Goal: Navigation & Orientation: Find specific page/section

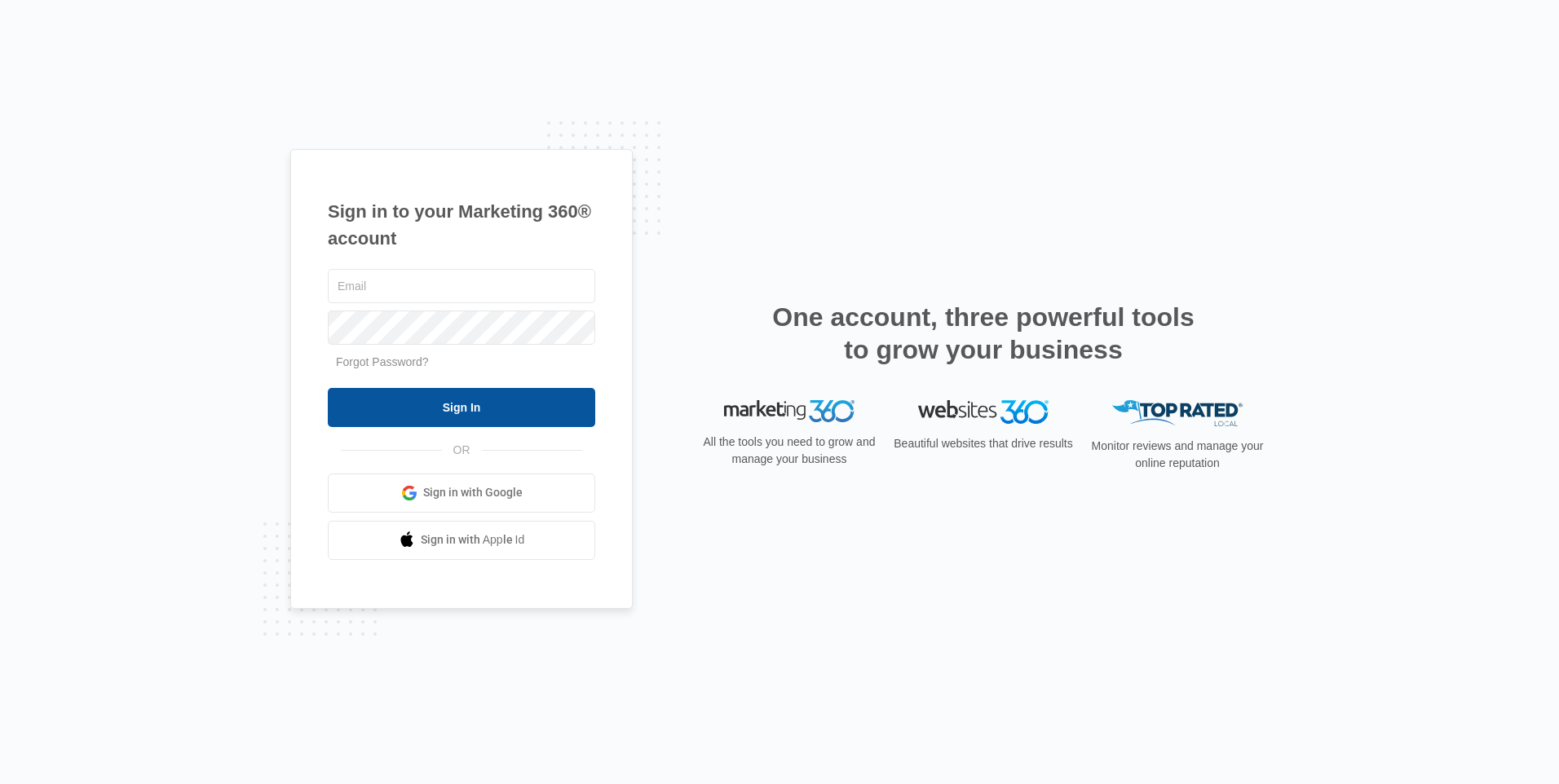
type input "[EMAIL_ADDRESS][DOMAIN_NAME]"
click at [457, 414] on input "Sign In" at bounding box center [461, 407] width 267 height 39
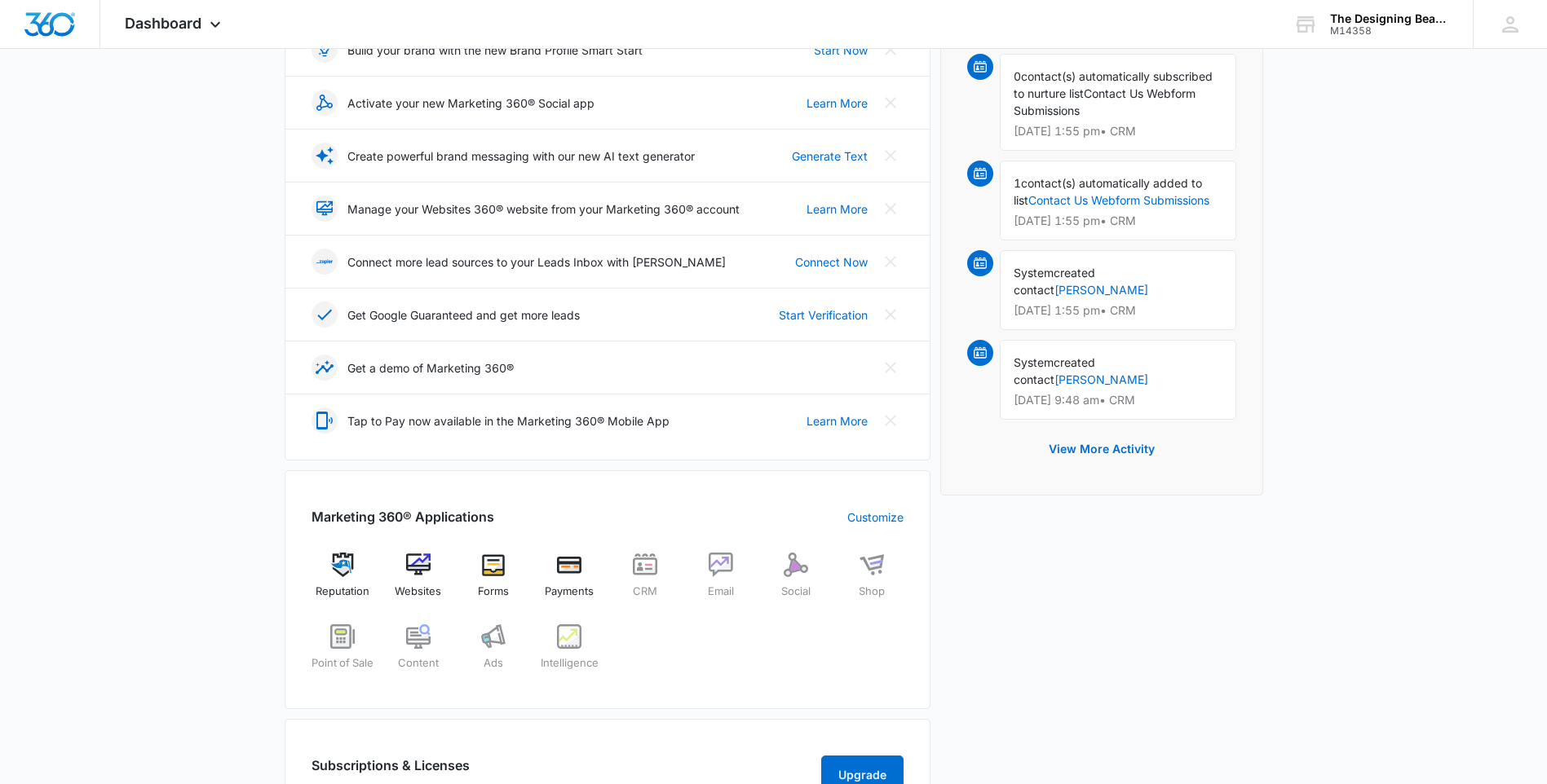
scroll to position [409, 0]
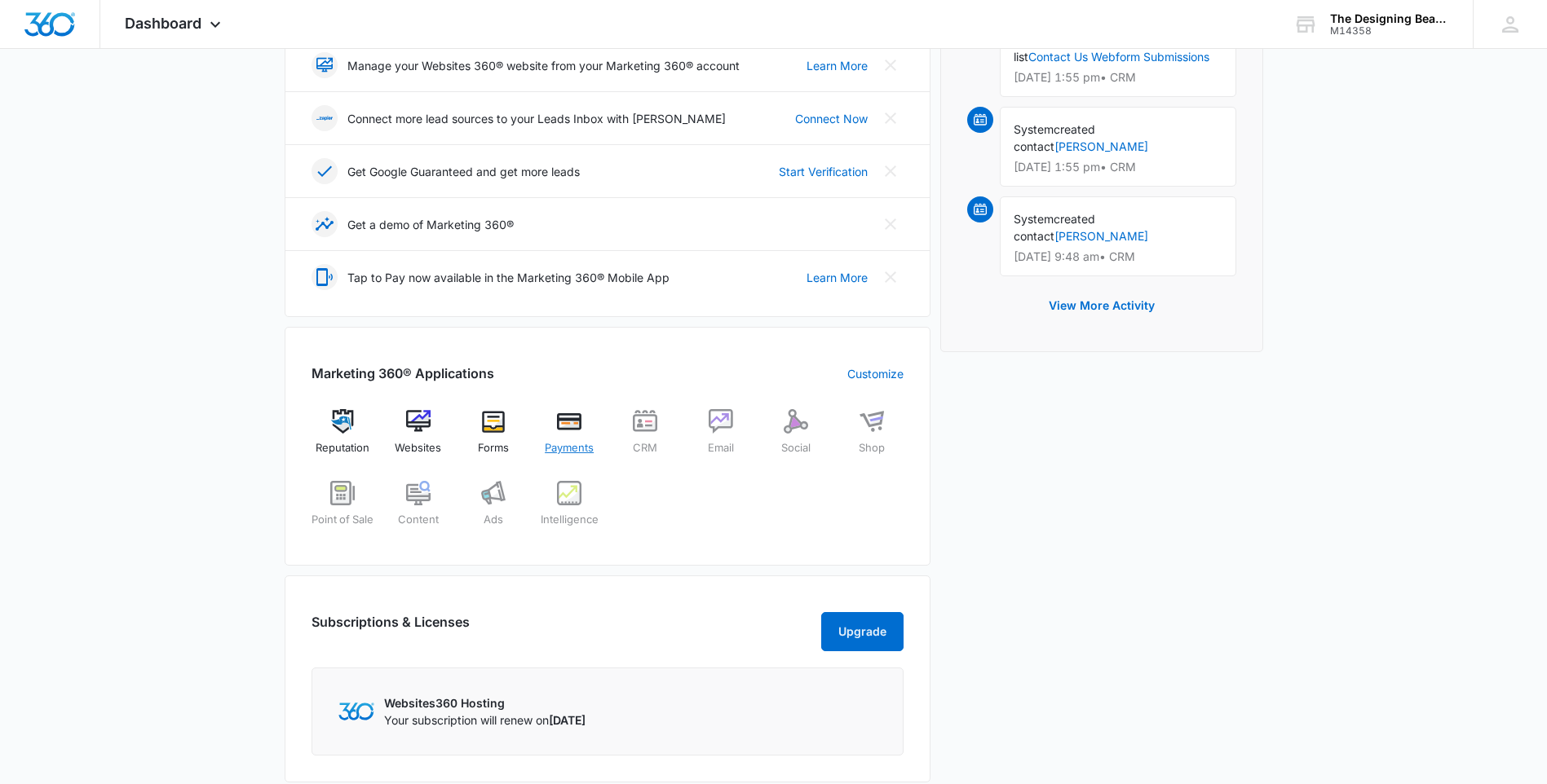
click at [570, 428] on img at bounding box center [569, 422] width 25 height 25
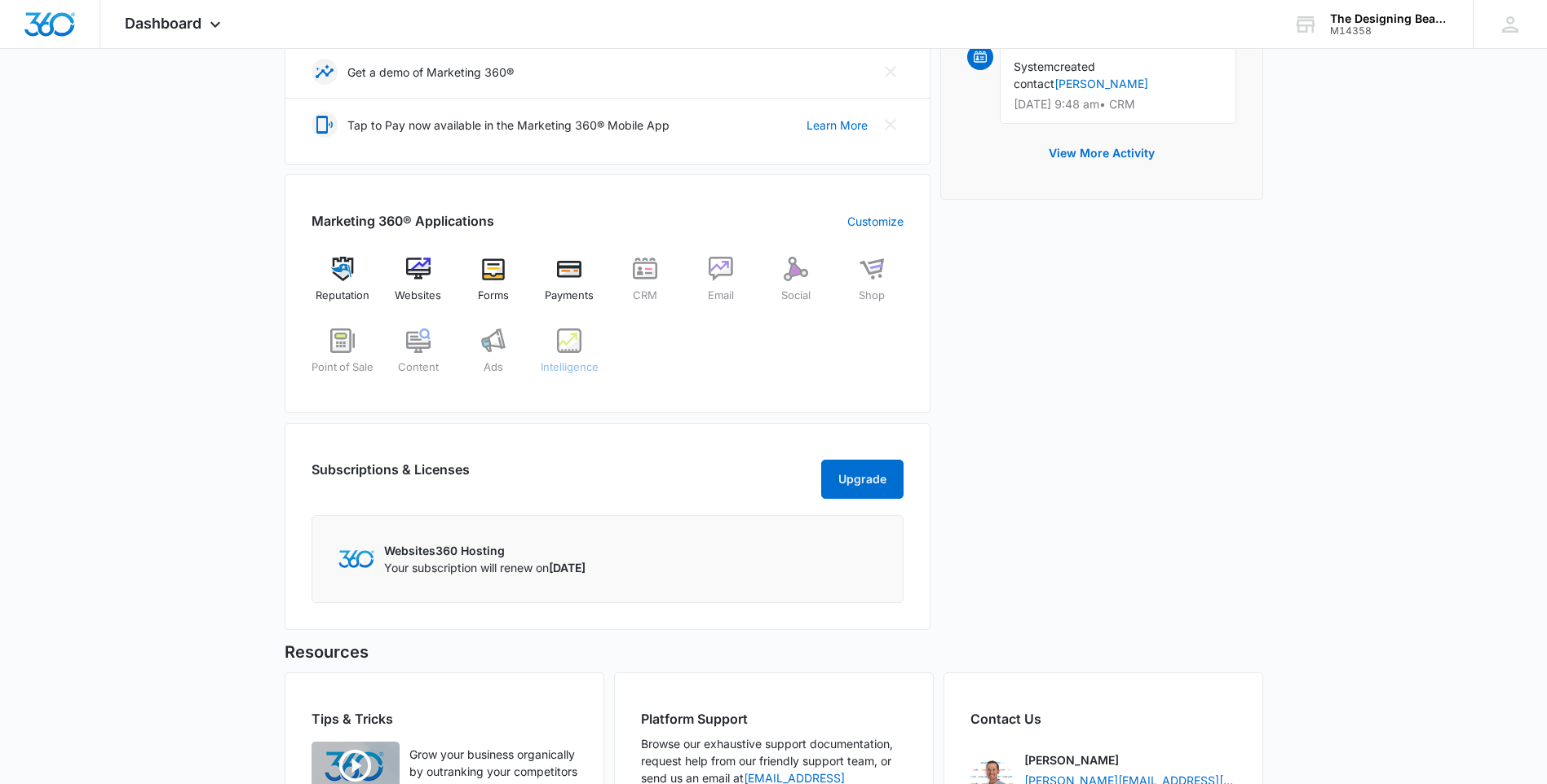
scroll to position [571, 0]
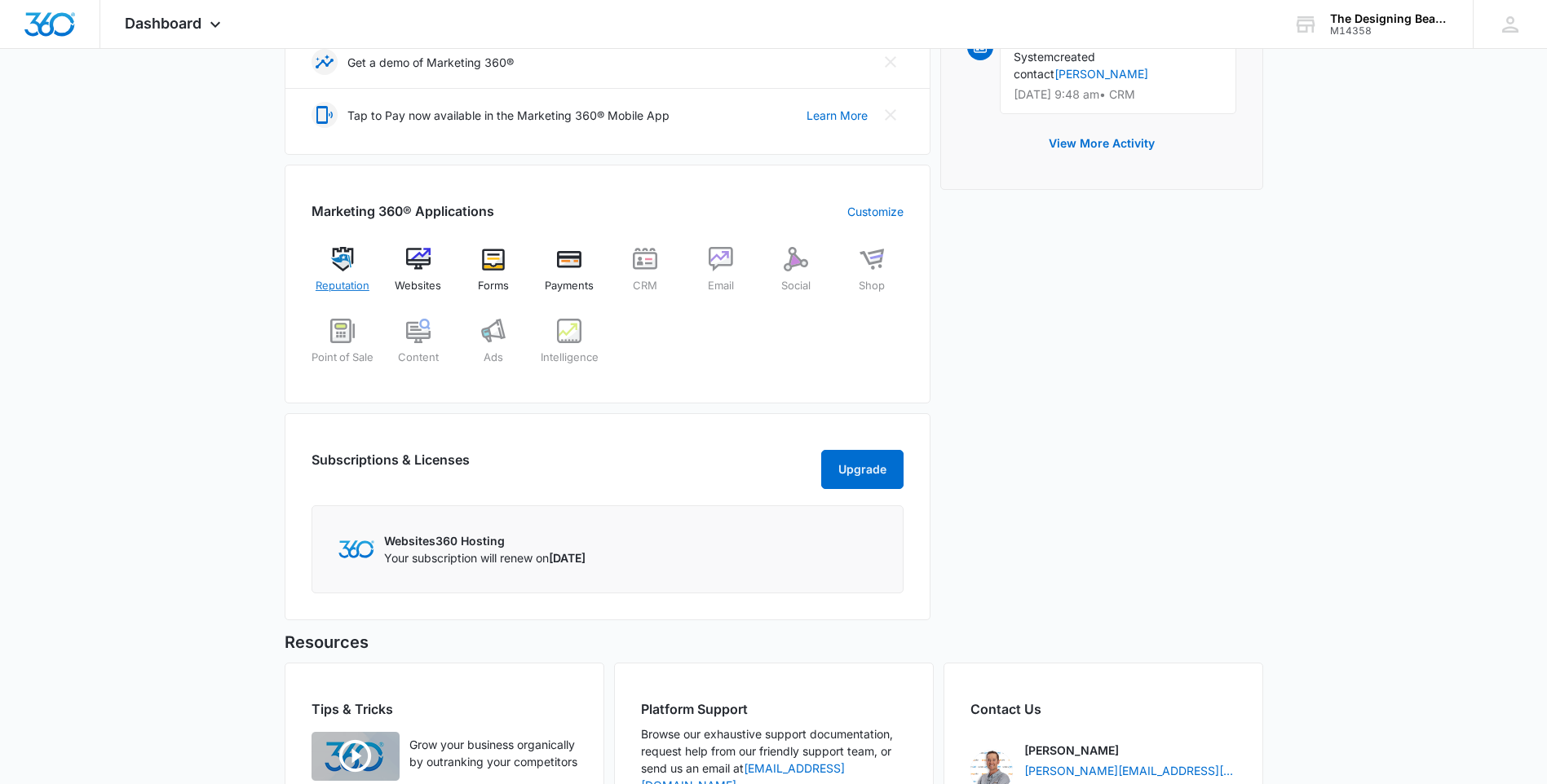
click at [347, 283] on span "Reputation" at bounding box center [342, 286] width 54 height 17
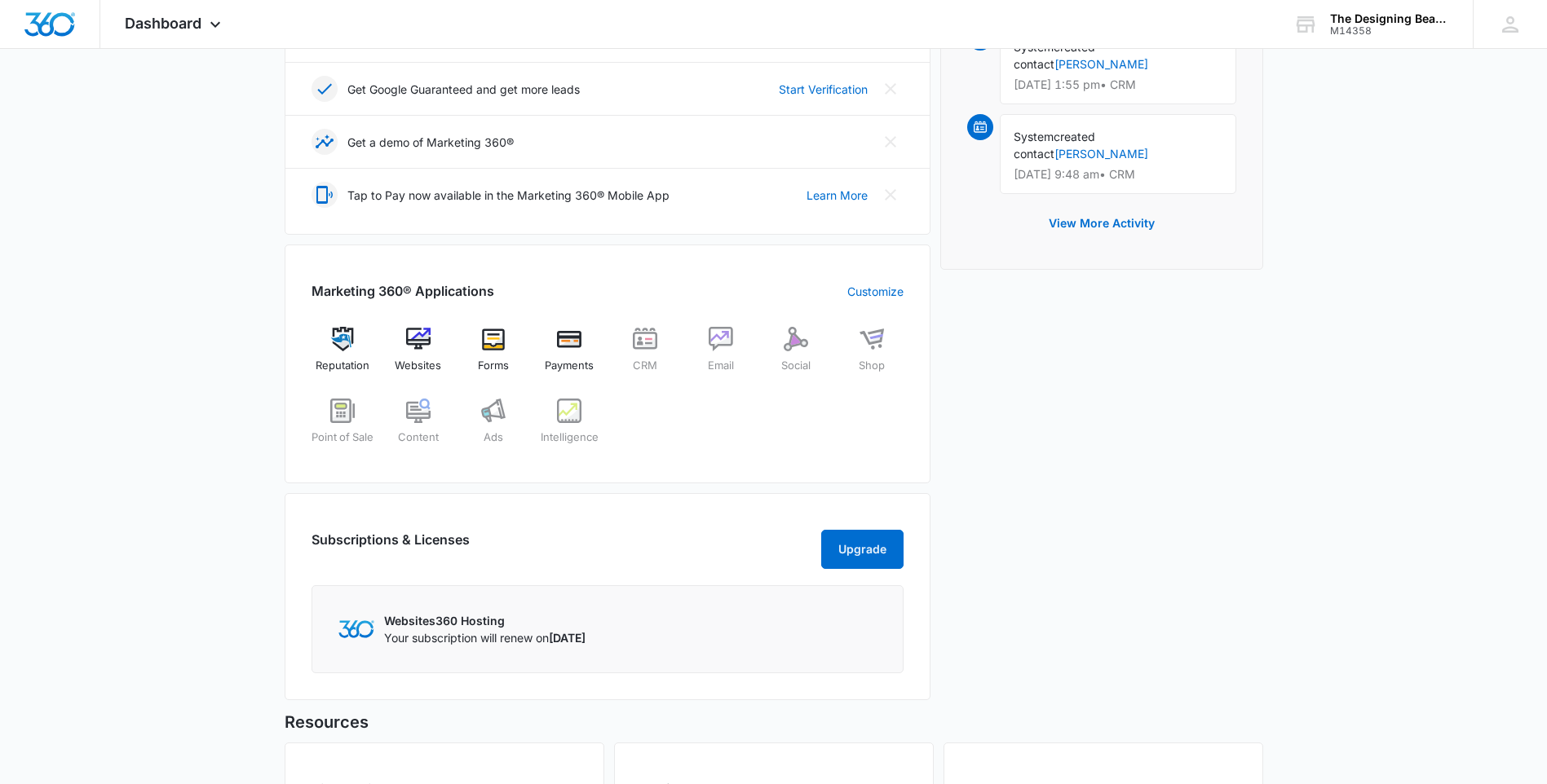
scroll to position [327, 0]
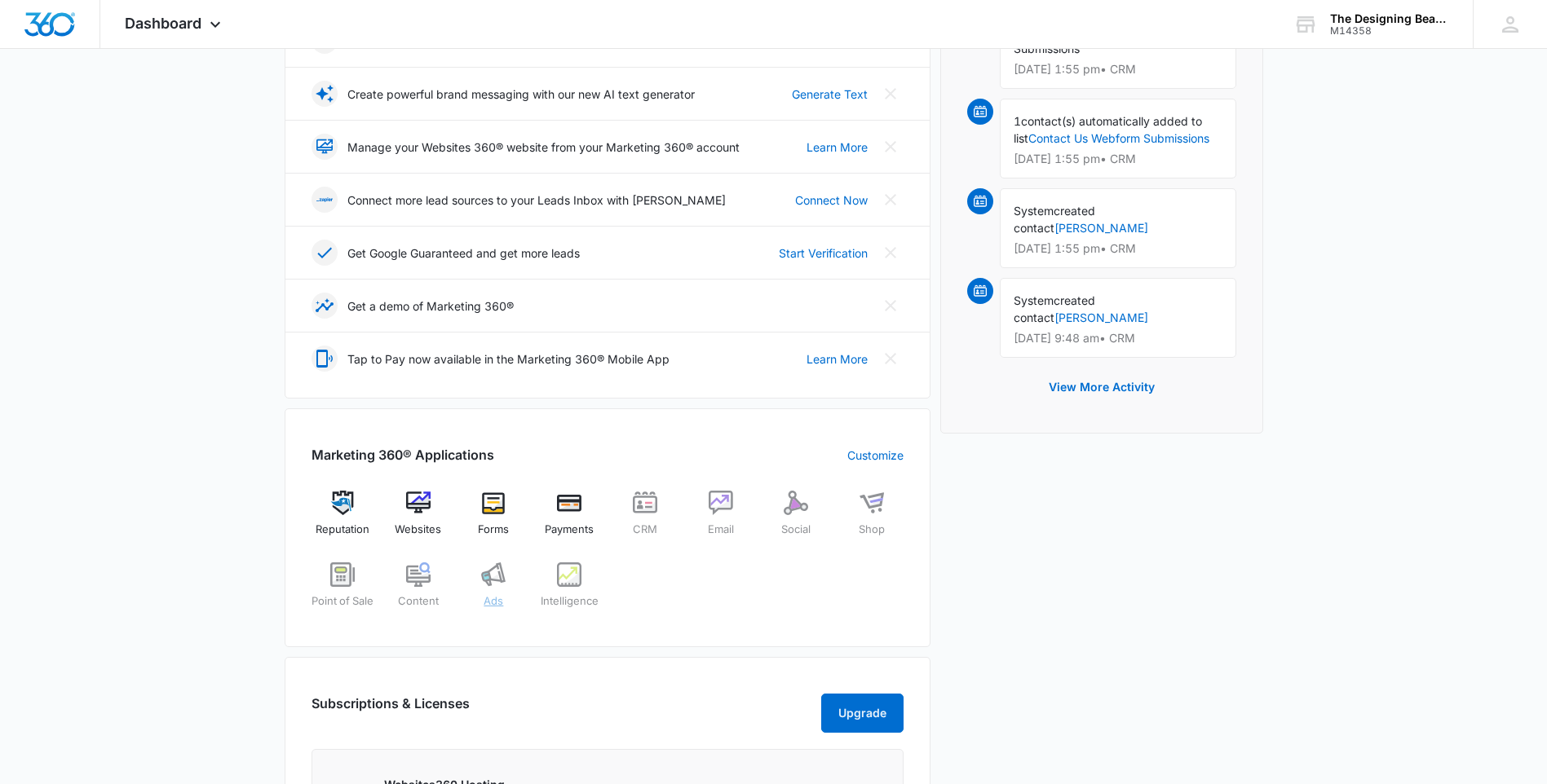
click at [488, 595] on span "Ads" at bounding box center [493, 602] width 20 height 17
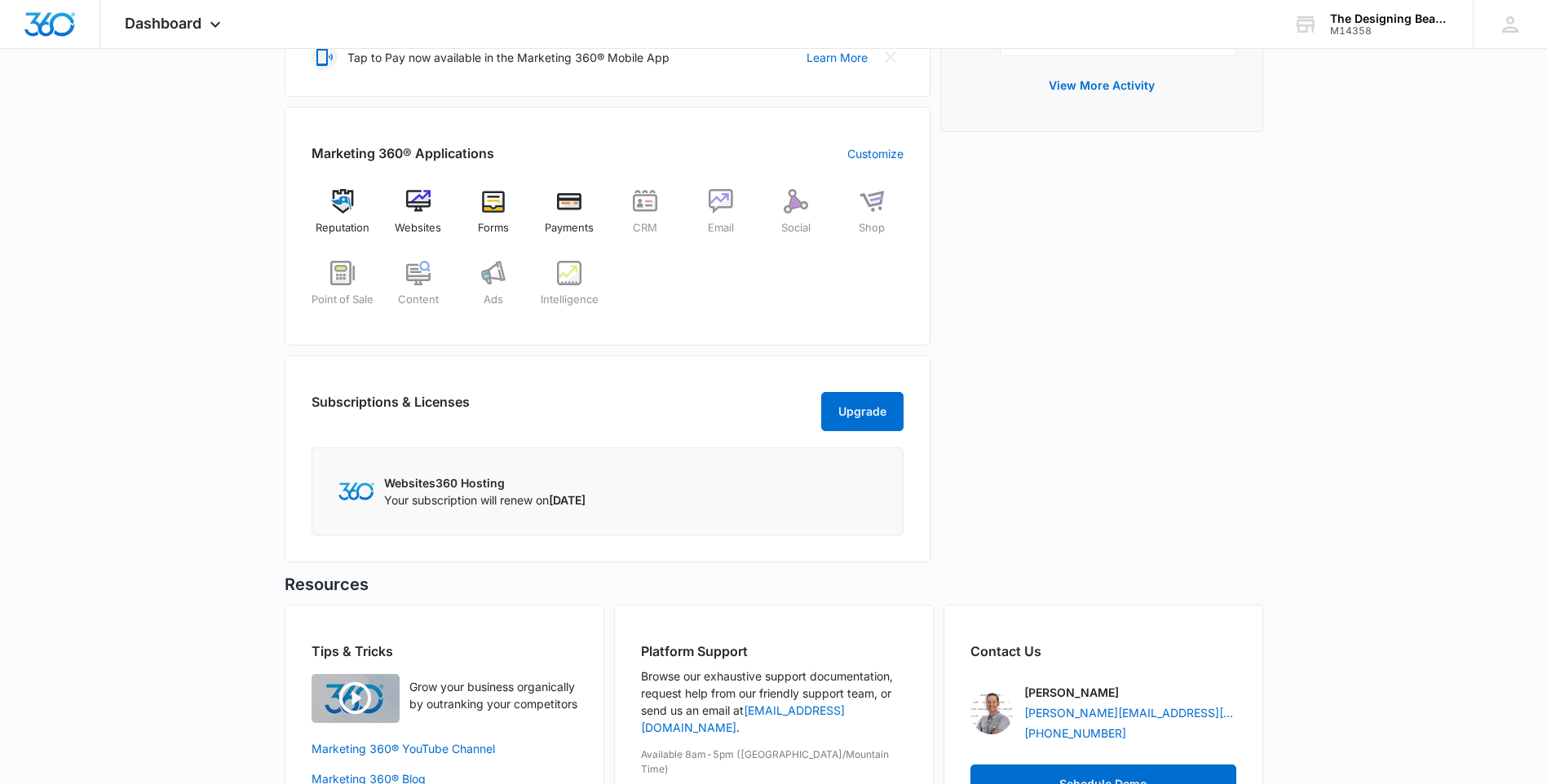
scroll to position [571, 0]
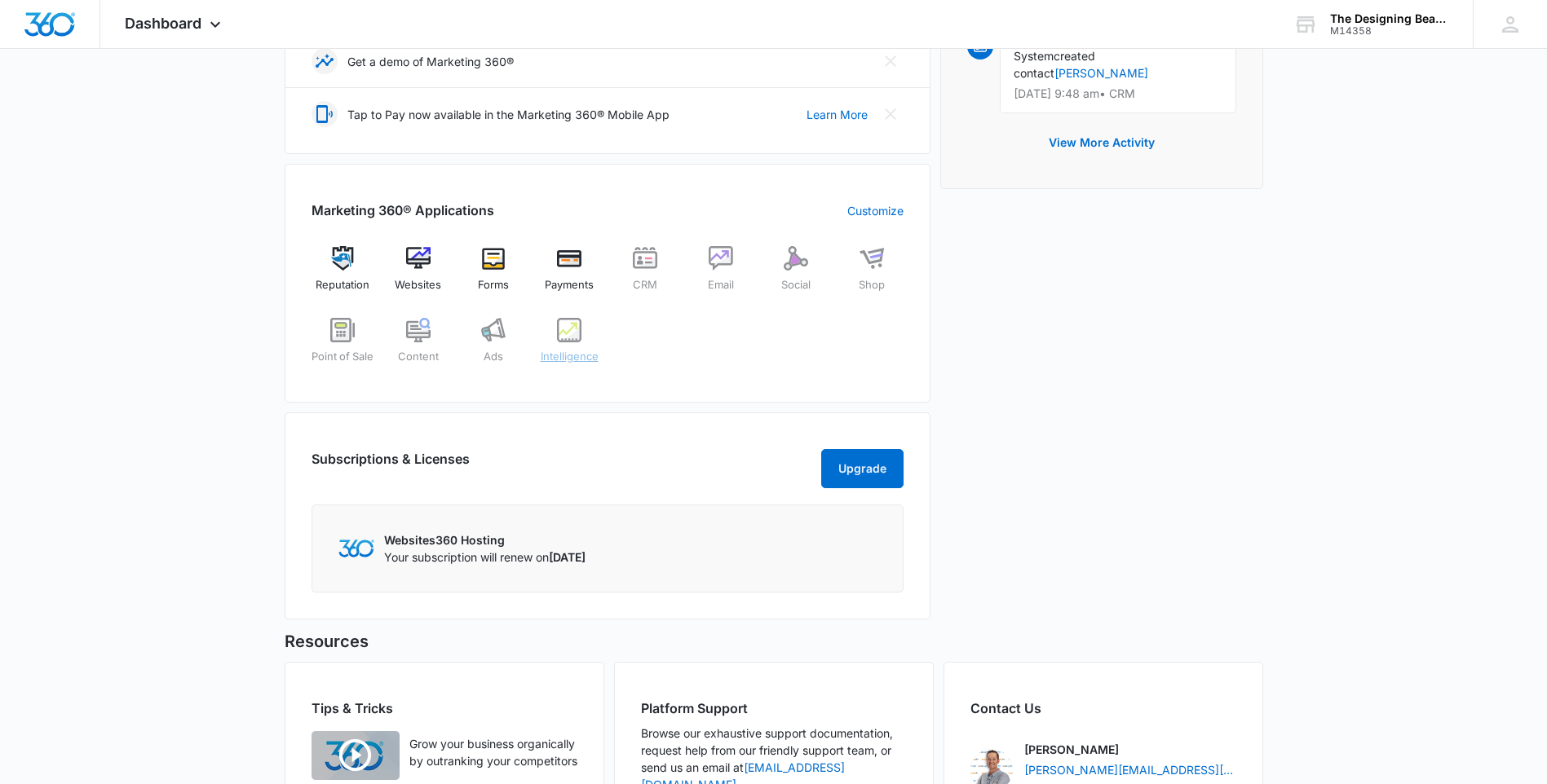
click at [583, 344] on div "Intelligence" at bounding box center [570, 347] width 63 height 59
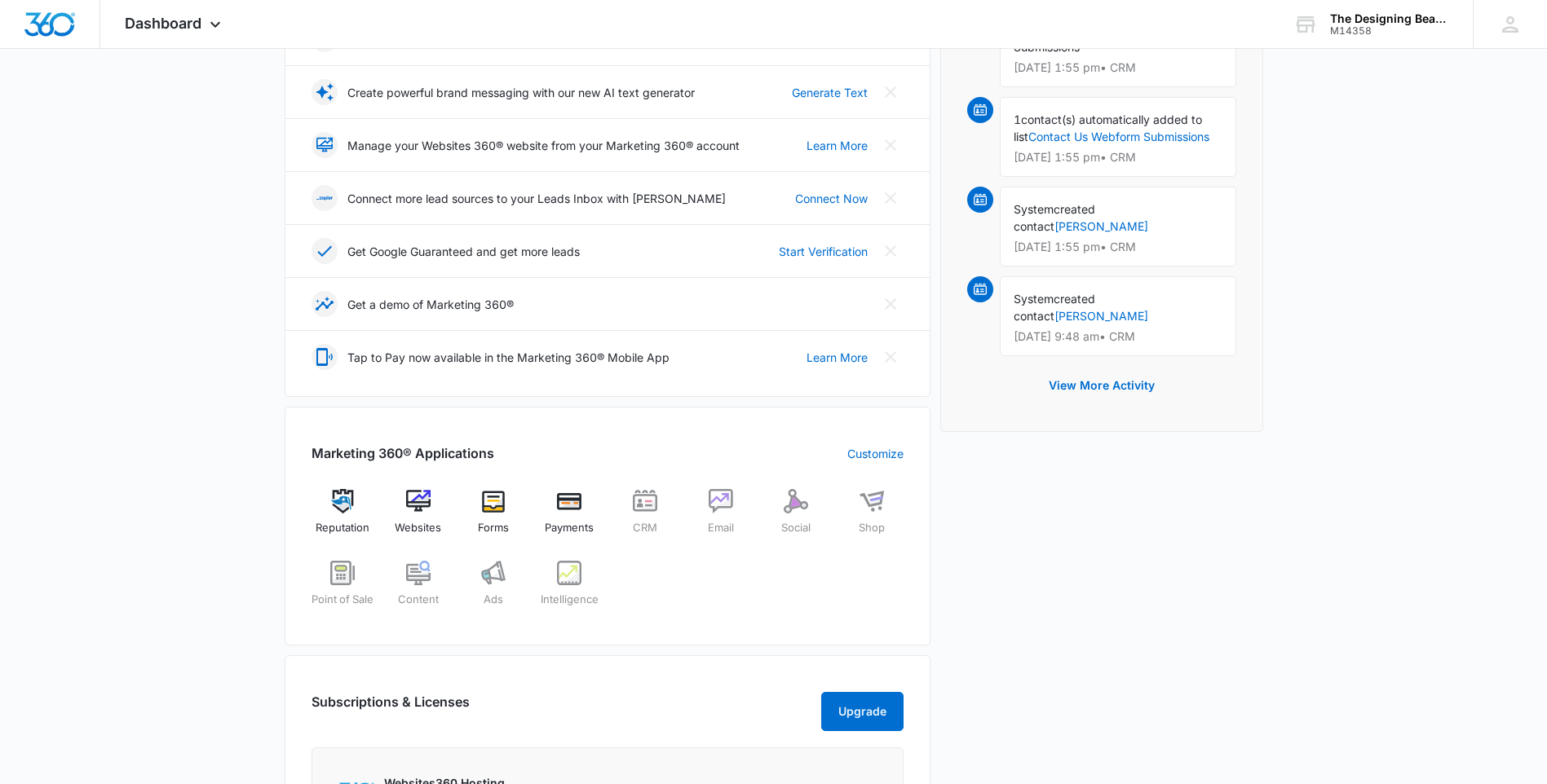
scroll to position [327, 0]
click at [494, 515] on div "Forms" at bounding box center [494, 519] width 63 height 59
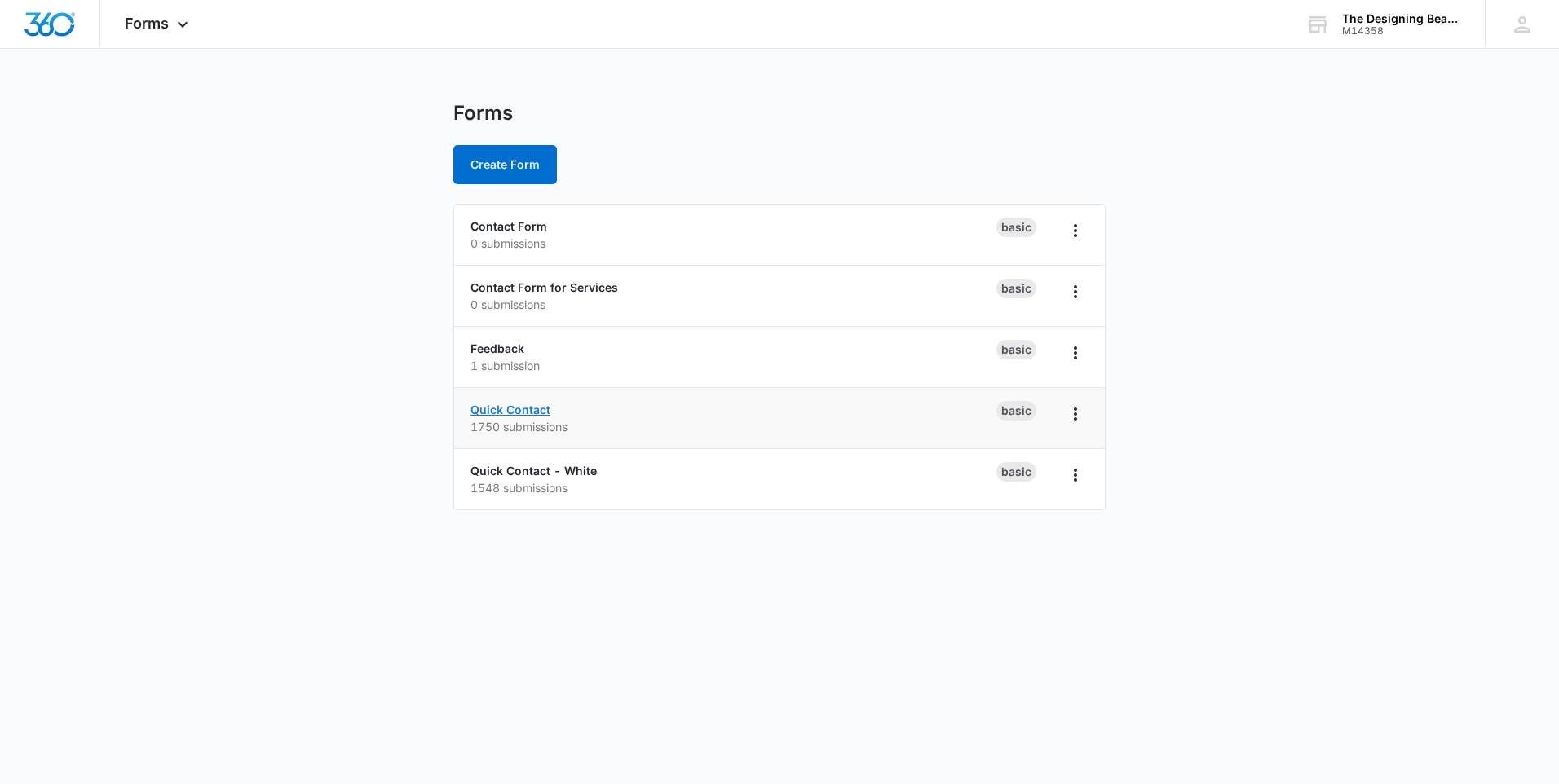
click at [505, 406] on link "Quick Contact" at bounding box center [510, 409] width 80 height 14
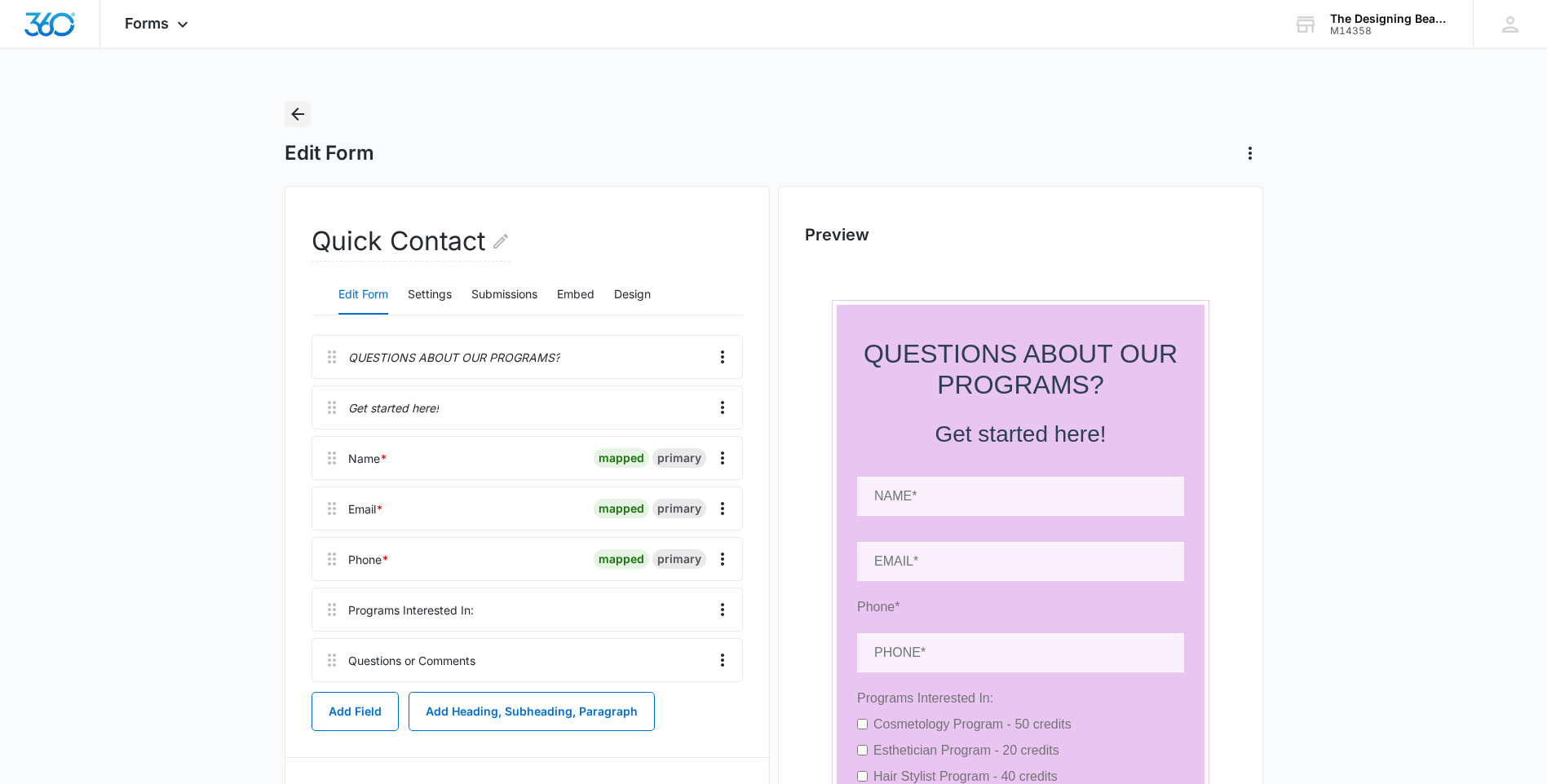
click at [296, 119] on icon "Back" at bounding box center [298, 114] width 13 height 13
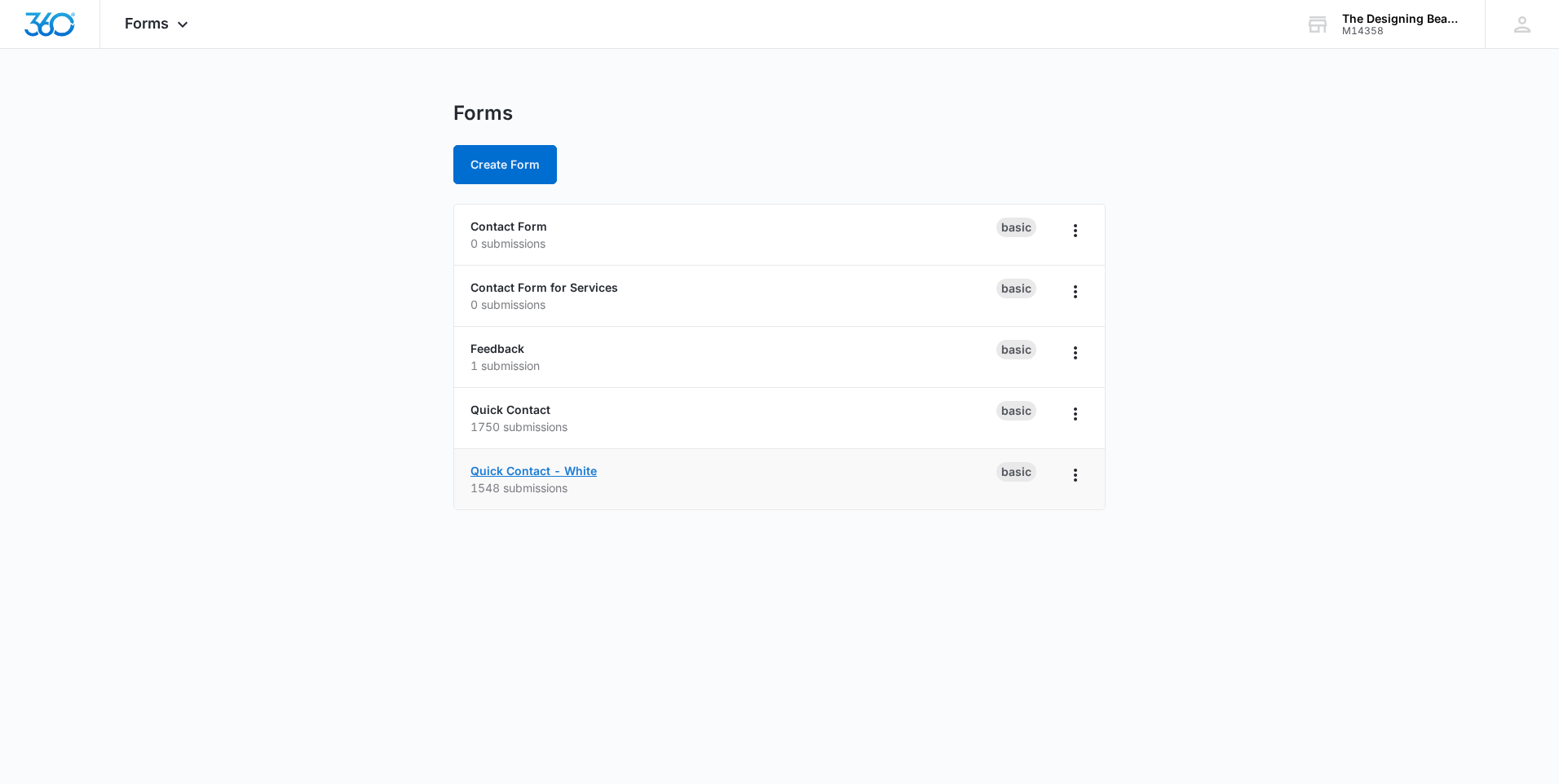
click at [528, 474] on link "Quick Contact - White" at bounding box center [533, 471] width 127 height 14
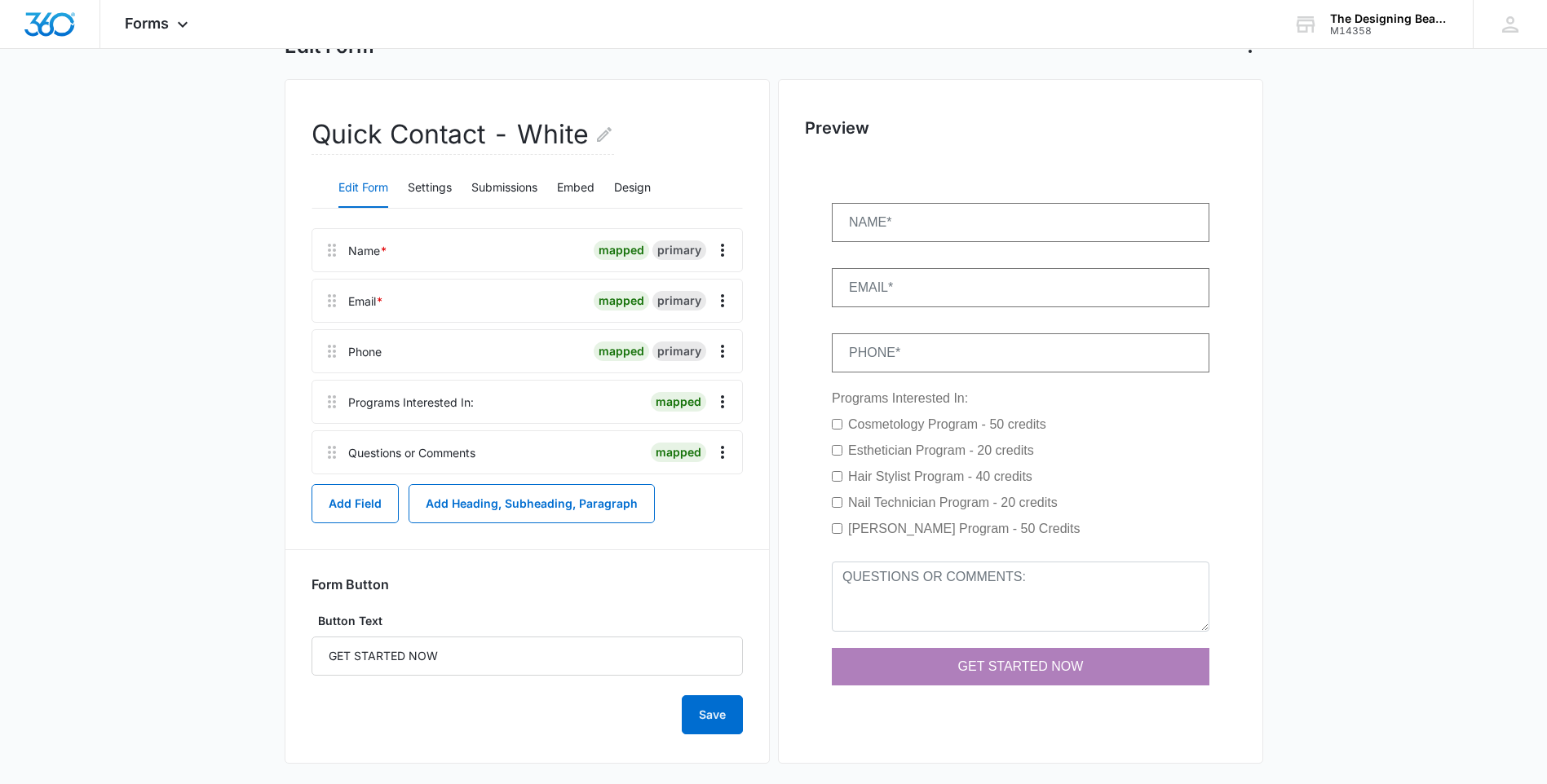
scroll to position [119, 0]
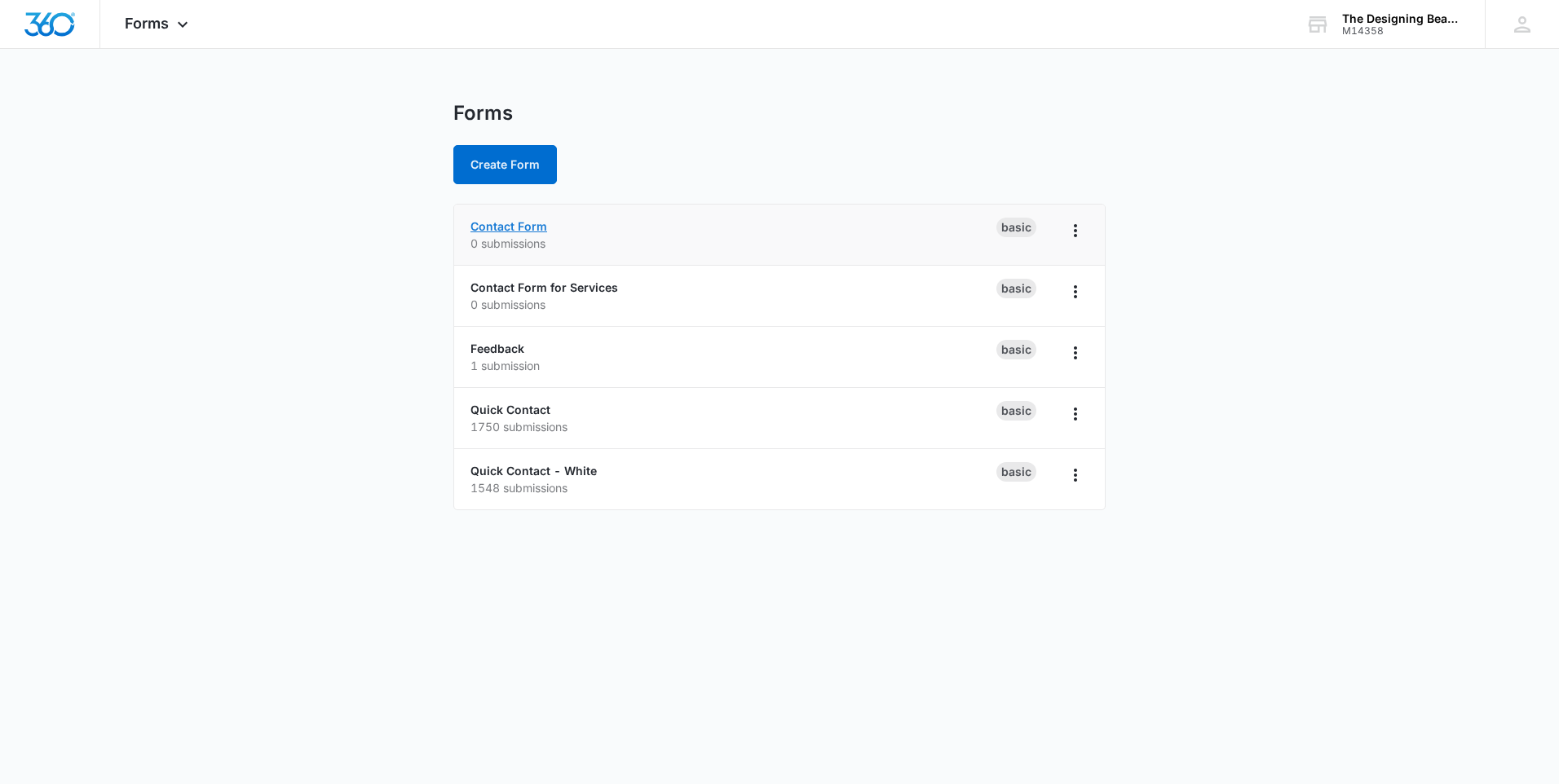
click at [541, 222] on link "Contact Form" at bounding box center [509, 226] width 77 height 14
click at [571, 290] on link "Contact Form for Services" at bounding box center [544, 287] width 147 height 14
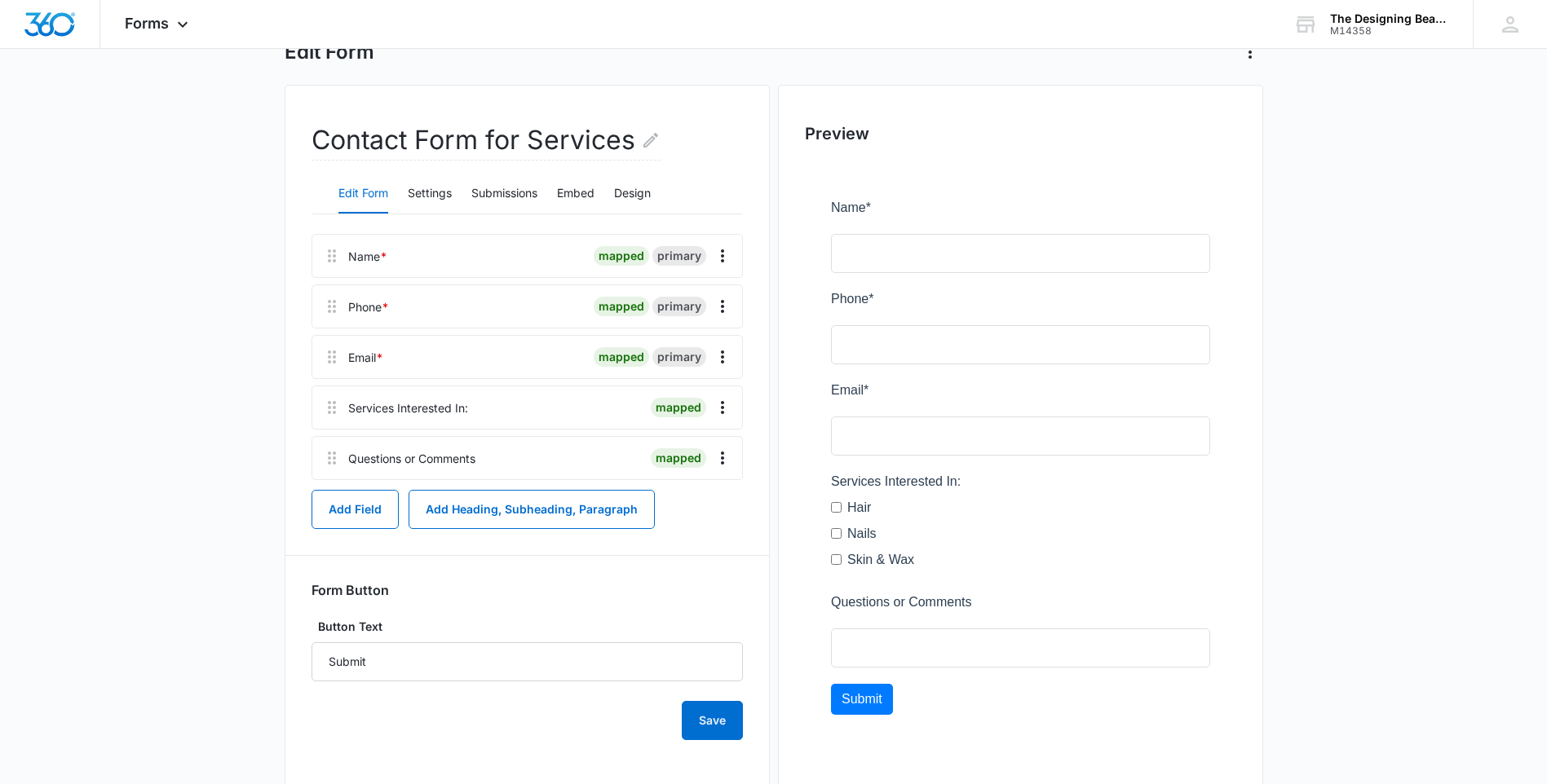
scroll to position [142, 0]
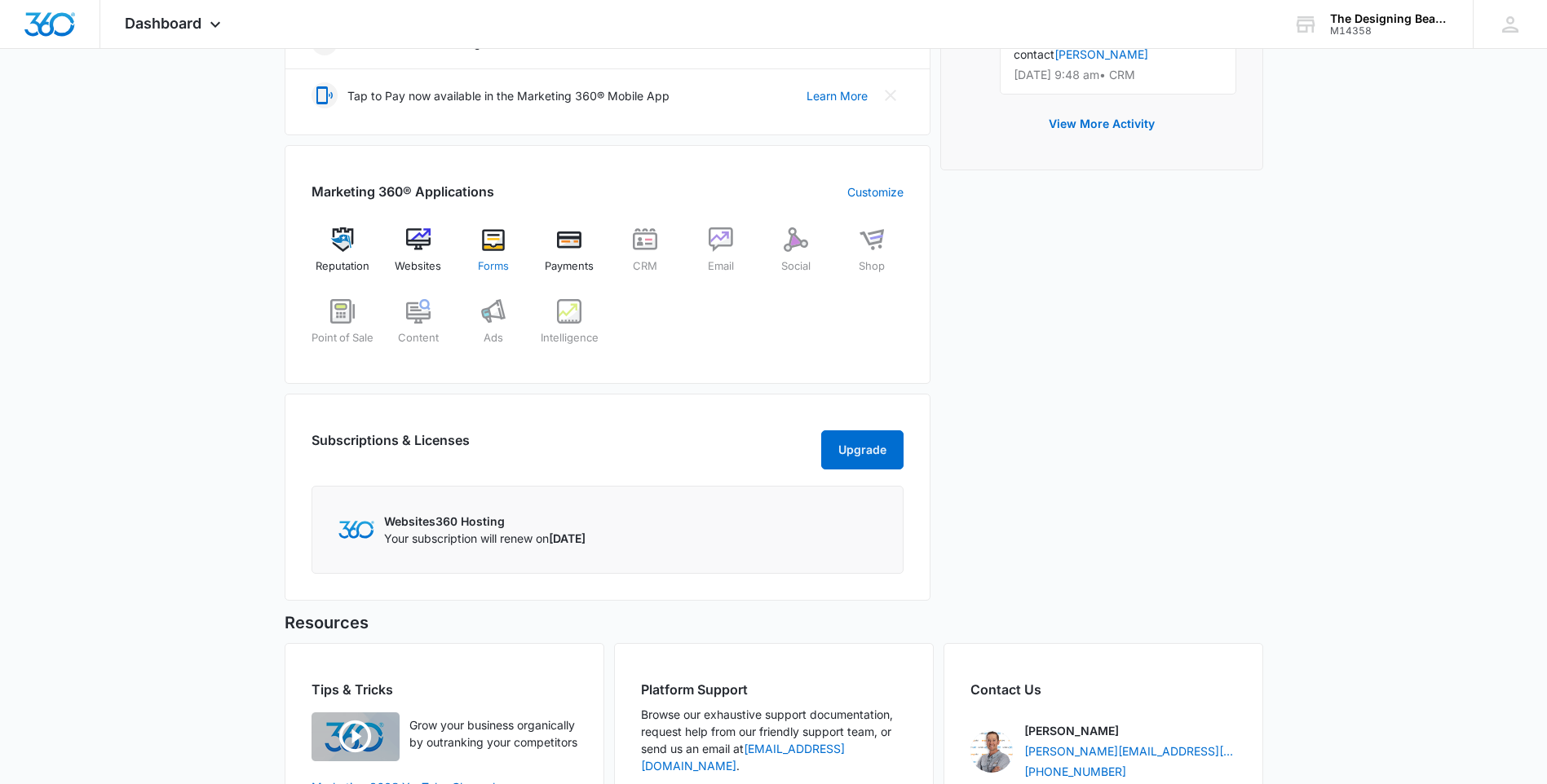
scroll to position [653, 0]
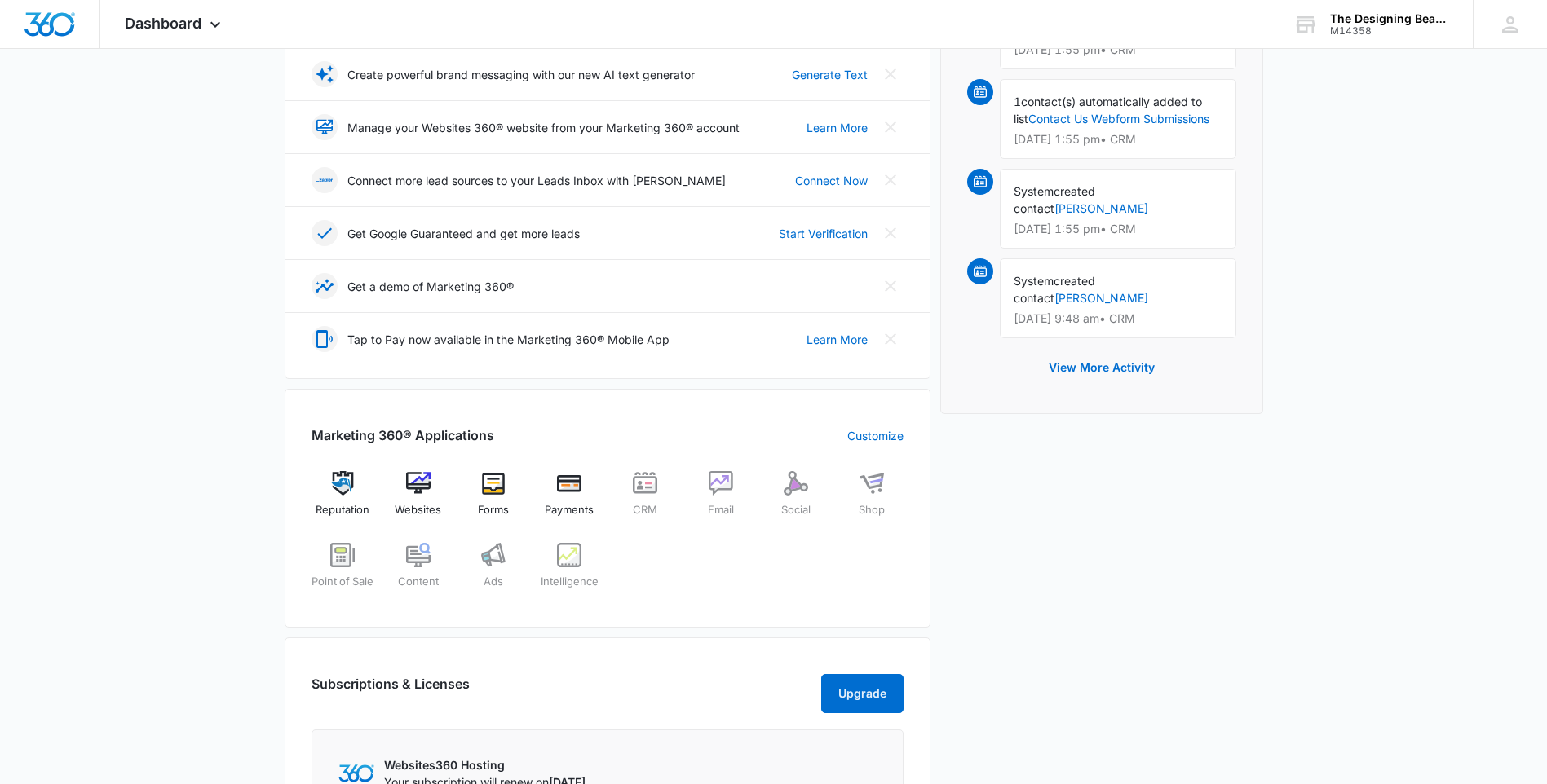
scroll to position [327, 0]
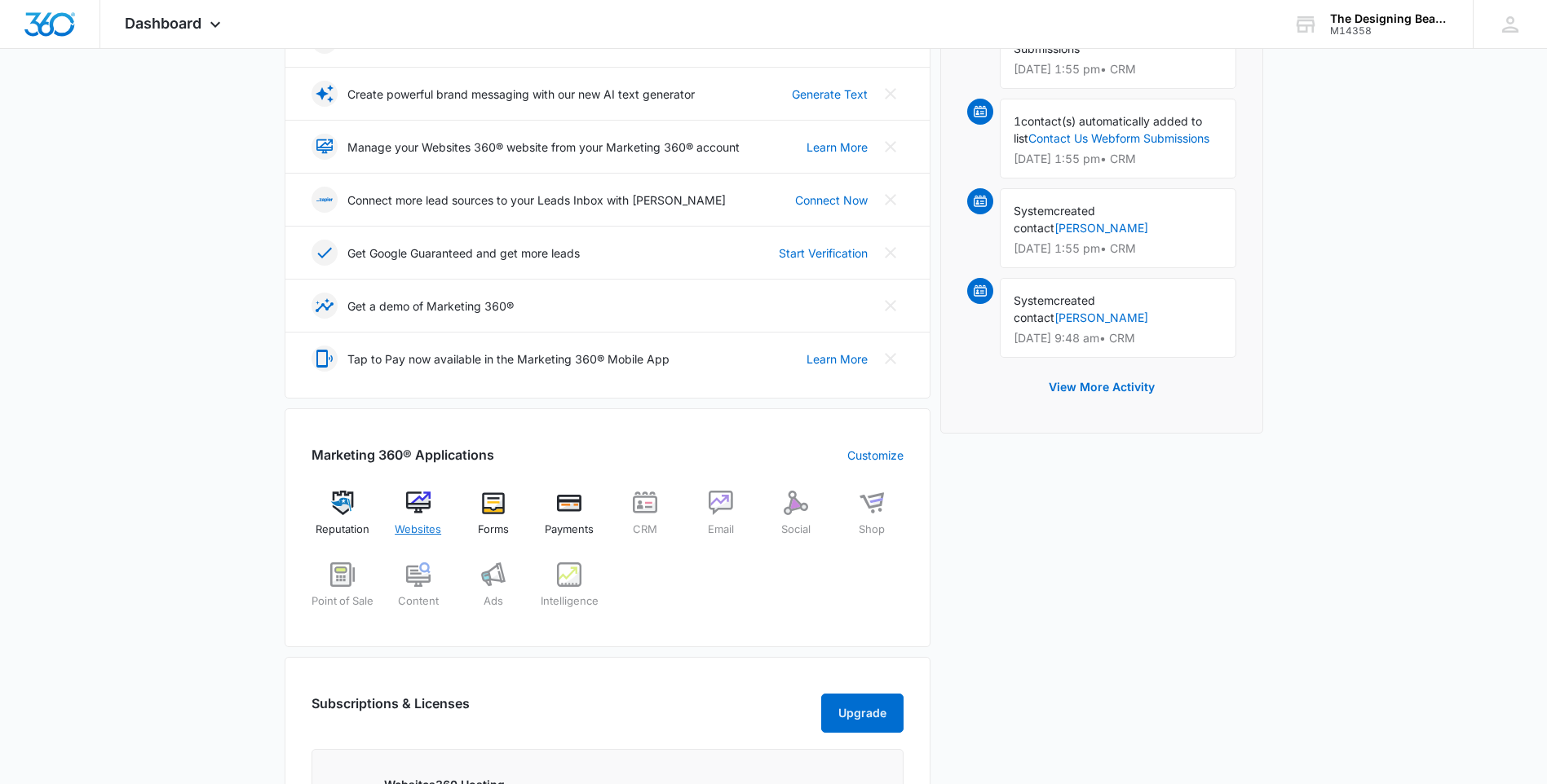
click at [408, 505] on img at bounding box center [419, 503] width 25 height 25
